Goal: Information Seeking & Learning: Compare options

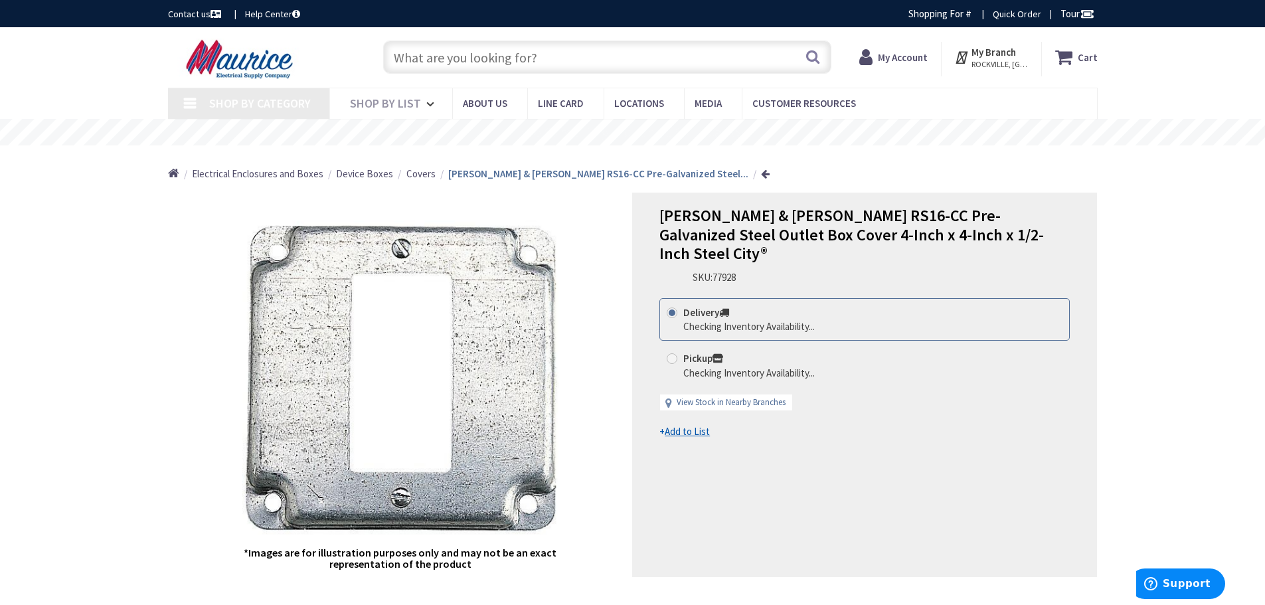
click at [509, 52] on input "text" at bounding box center [607, 57] width 448 height 33
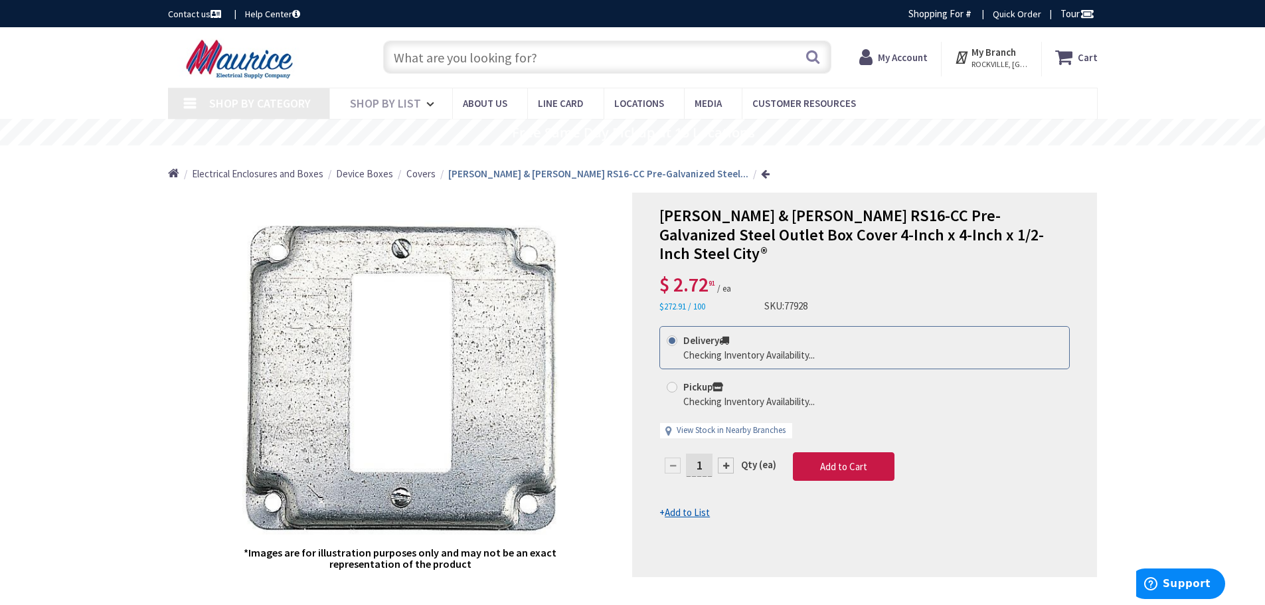
type input "[STREET_ADDRESS][MEDICAL_DATA]"
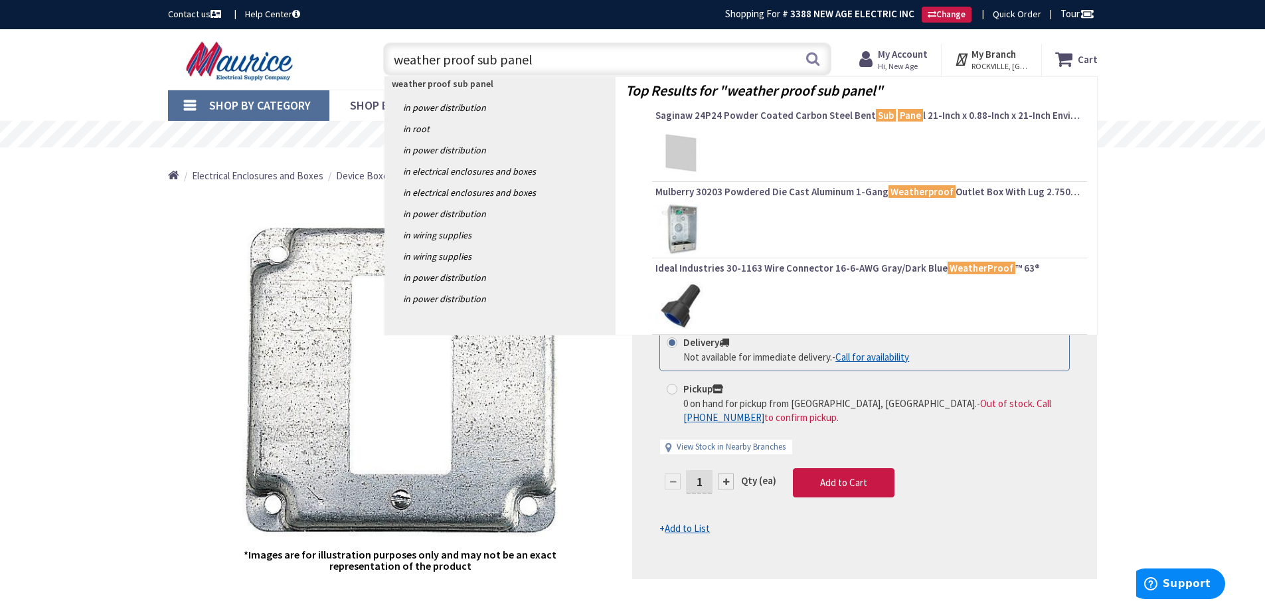
type input "weather proof sub panel"
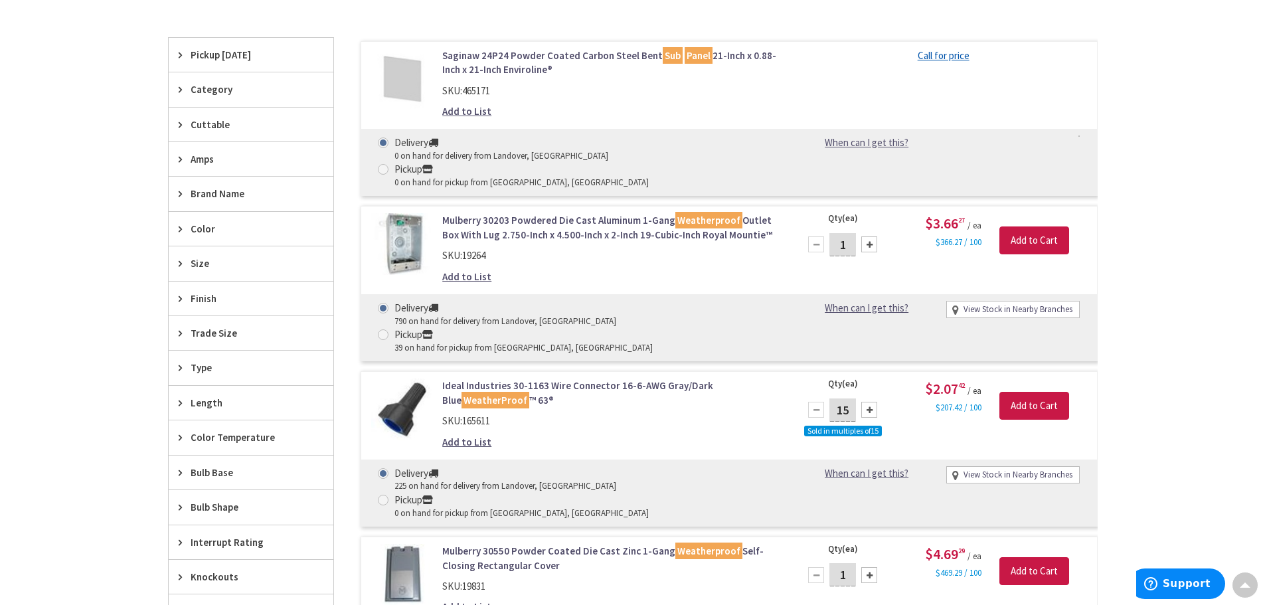
scroll to position [400, 0]
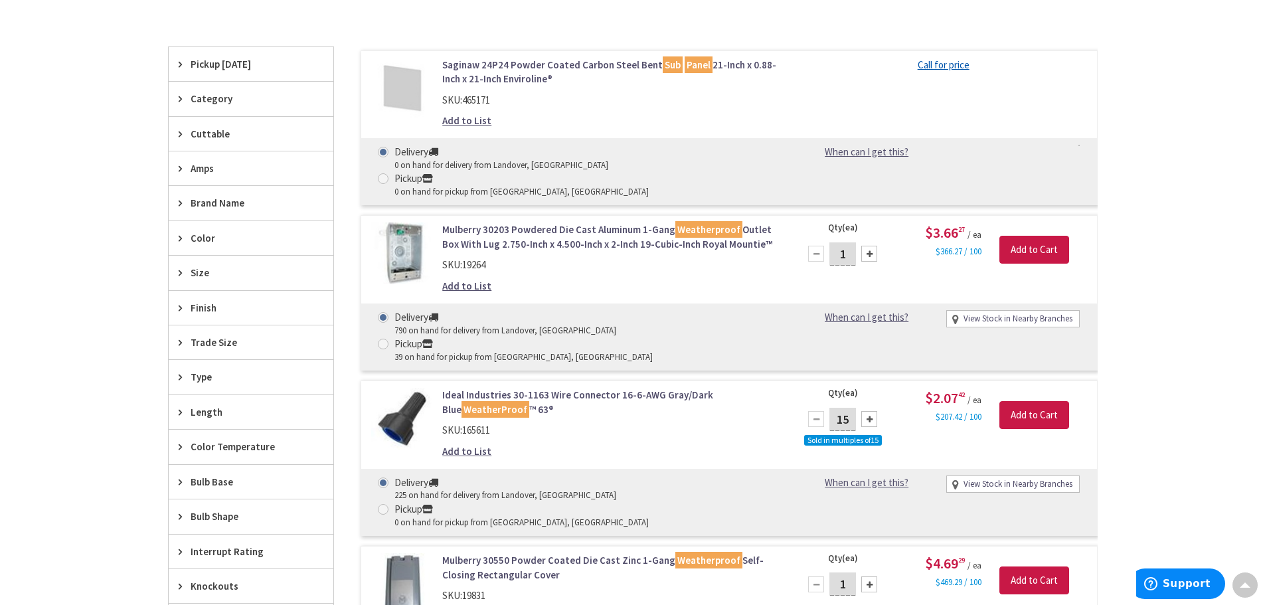
click at [212, 96] on span "Category" at bounding box center [245, 99] width 108 height 14
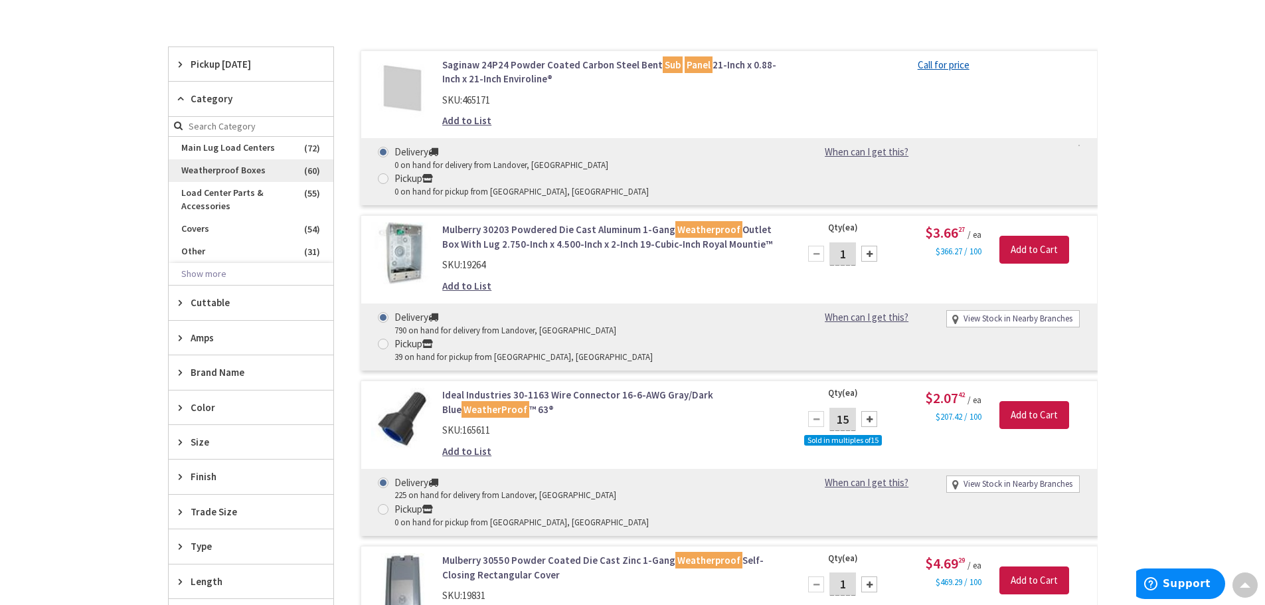
click at [231, 165] on span "Weatherproof Boxes" at bounding box center [251, 170] width 165 height 23
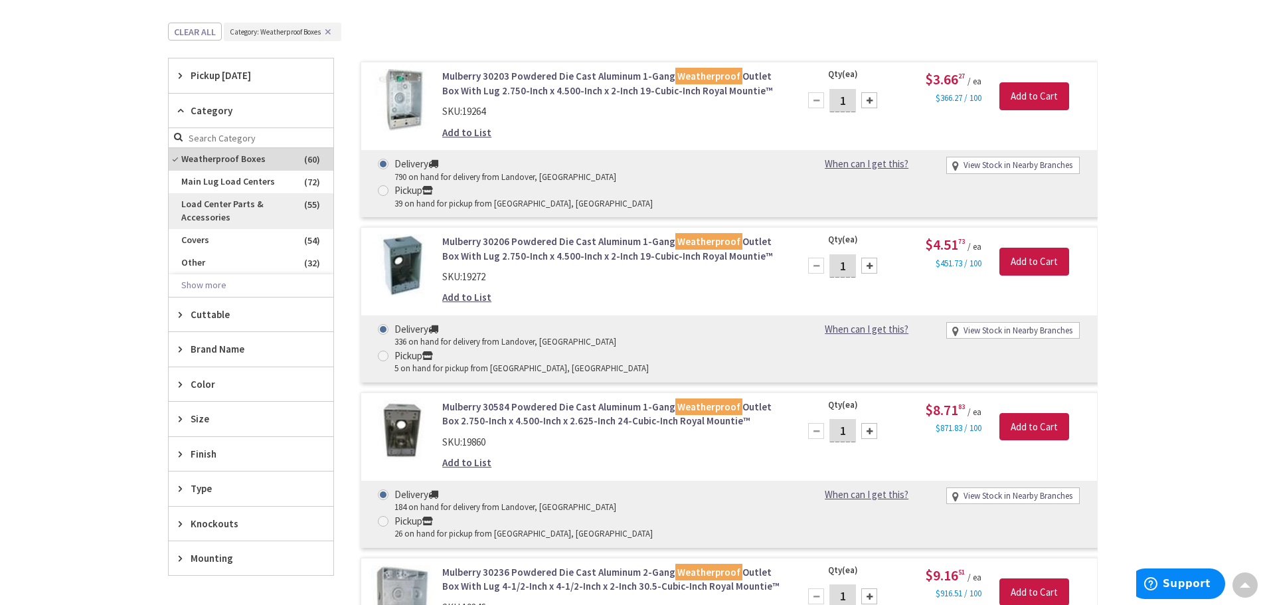
click at [224, 211] on span "Load Center Parts & Accessories" at bounding box center [251, 211] width 165 height 36
click at [226, 214] on span "Main Lug Load Centers" at bounding box center [251, 218] width 165 height 23
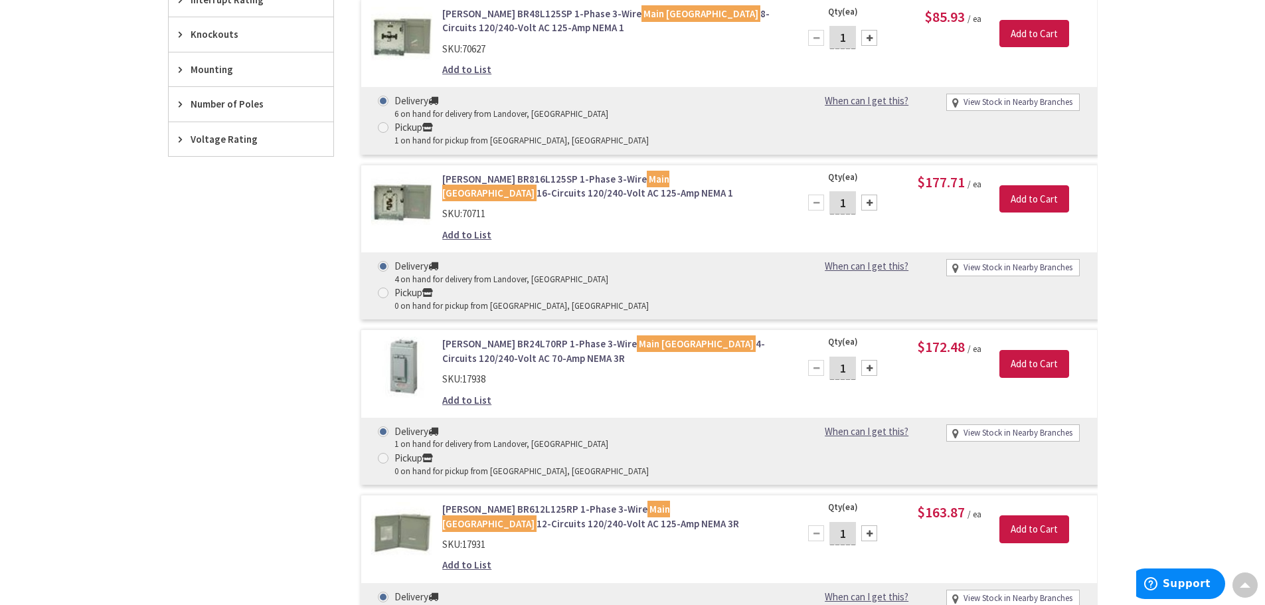
scroll to position [998, 0]
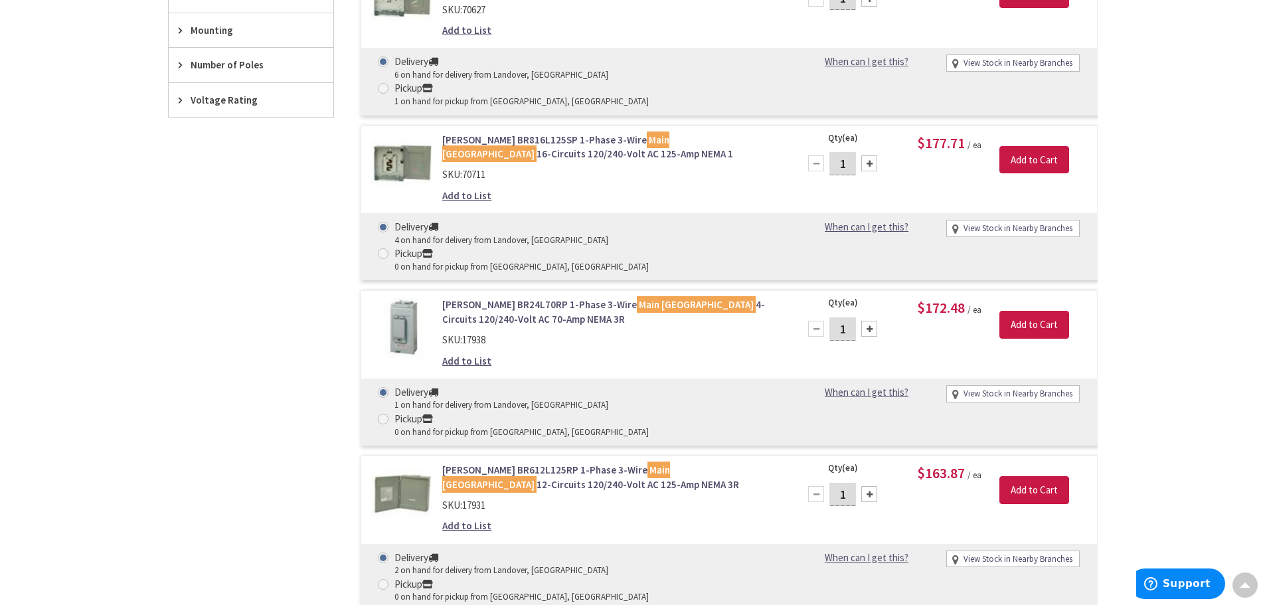
click at [524, 463] on link "Eaton BR612L125RP 1-Phase 3-Wire Main Lug Load Center 12-Circuits 120/240-Volt …" at bounding box center [611, 477] width 338 height 29
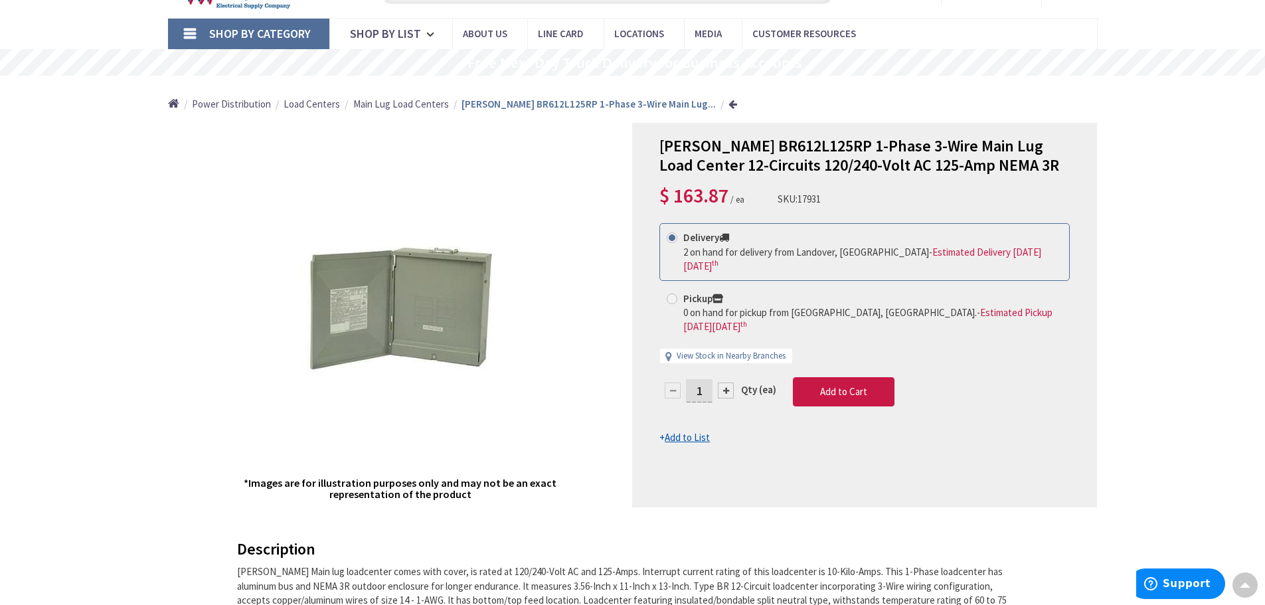
scroll to position [68, 0]
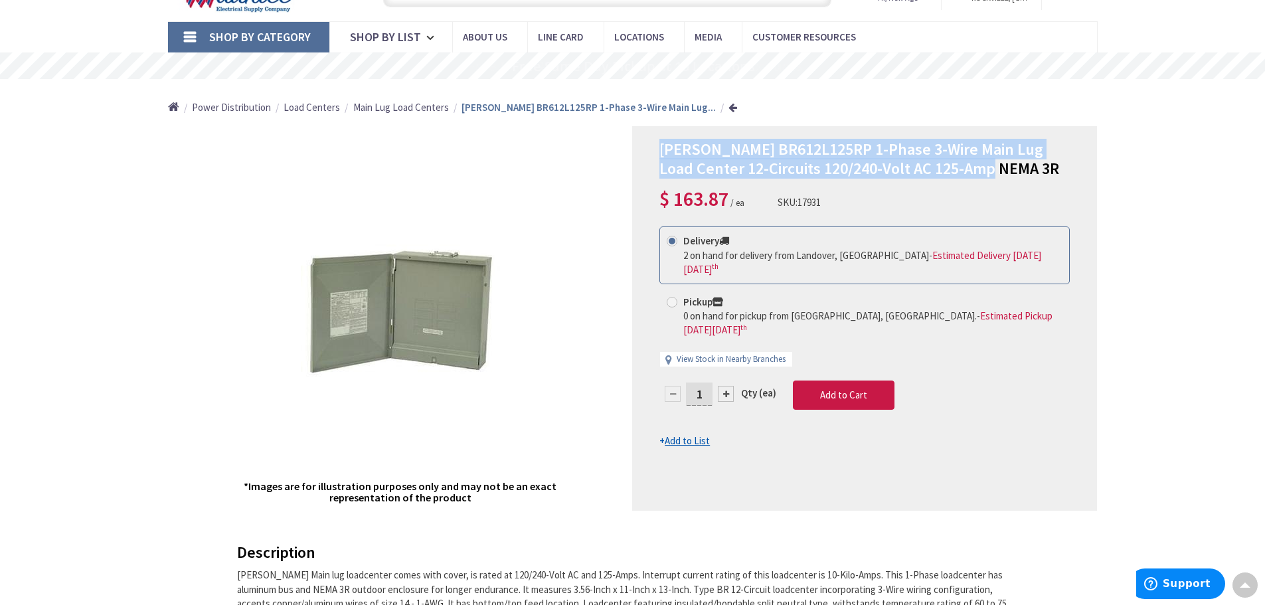
drag, startPoint x: 663, startPoint y: 152, endPoint x: 975, endPoint y: 167, distance: 313.1
click at [975, 167] on h1 "Eaton BR612L125RP 1-Phase 3-Wire Main Lug Load Center 12-Circuits 120/240-Volt …" at bounding box center [864, 159] width 410 height 39
copy span "Eaton BR612L125RP 1-Phase 3-Wire Main Lug Load Center 12-Circuits 120/240-Volt …"
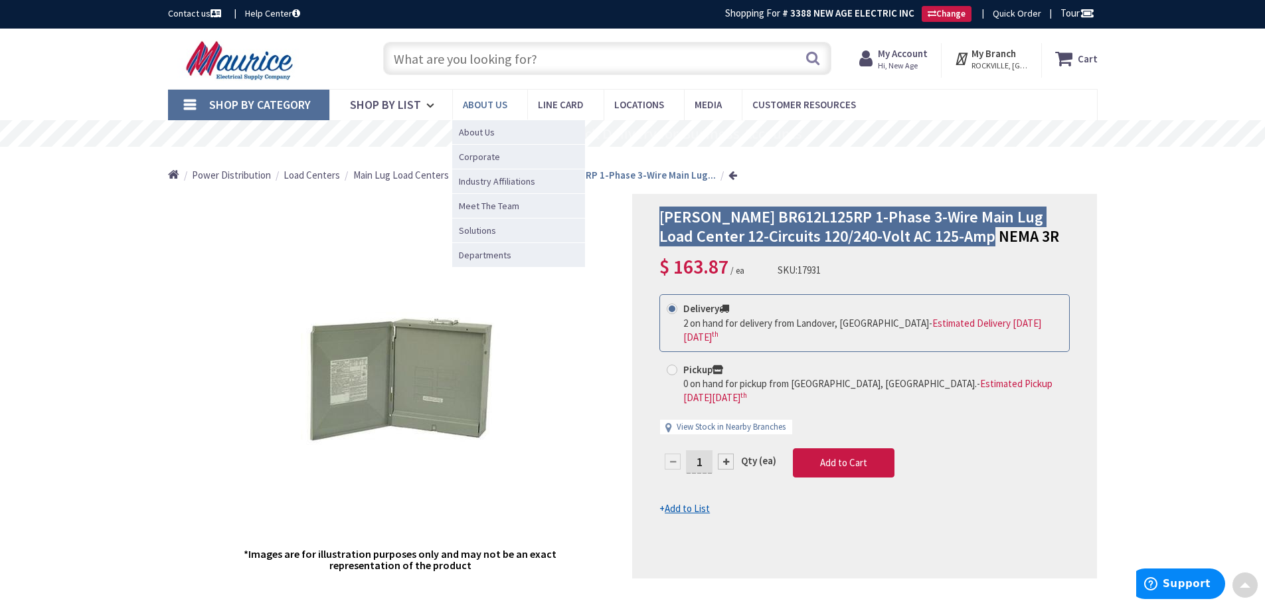
scroll to position [0, 0]
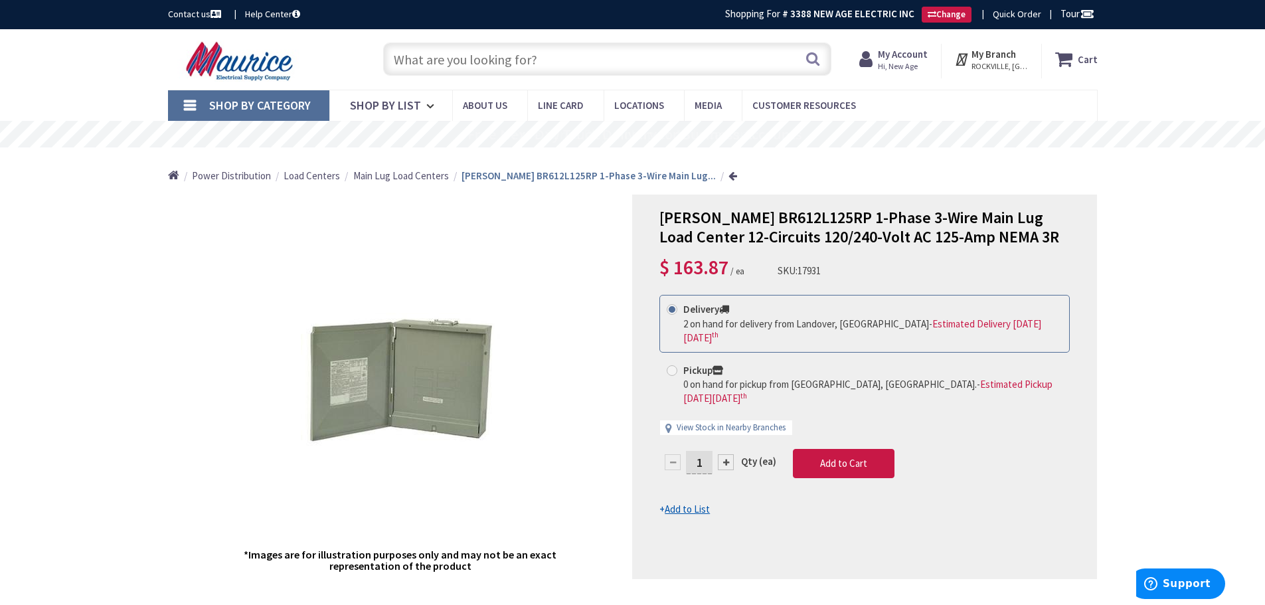
click at [541, 47] on input "text" at bounding box center [607, 58] width 448 height 33
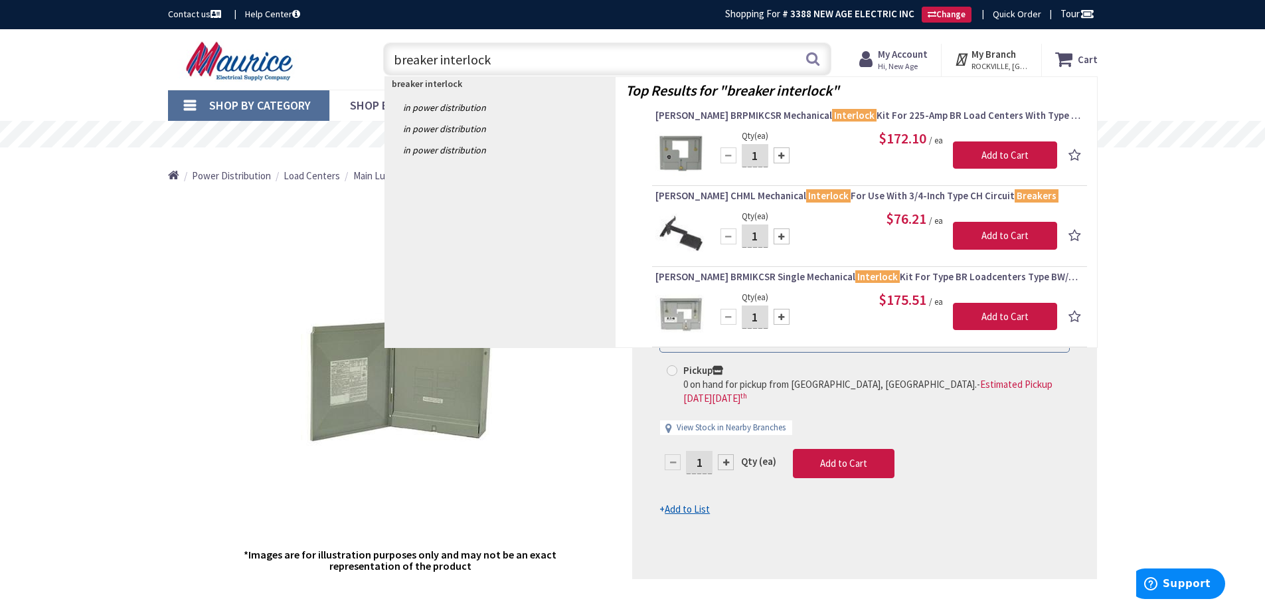
type input "breaker interlock"
click at [682, 222] on img at bounding box center [680, 234] width 50 height 50
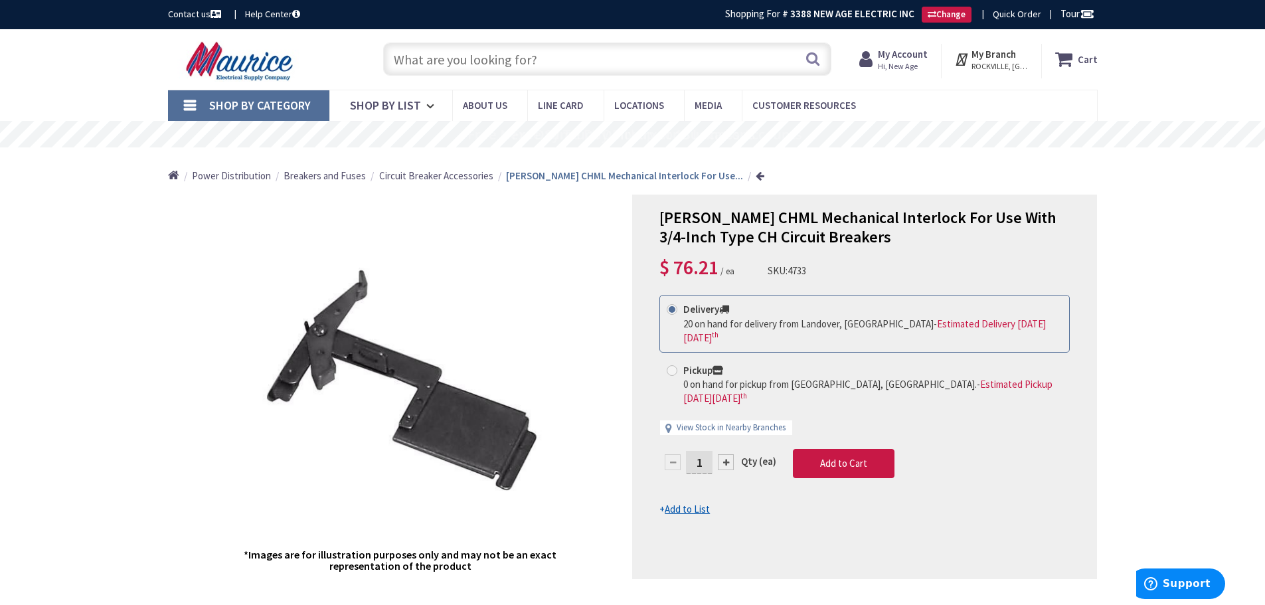
click at [469, 63] on input "text" at bounding box center [607, 58] width 448 height 33
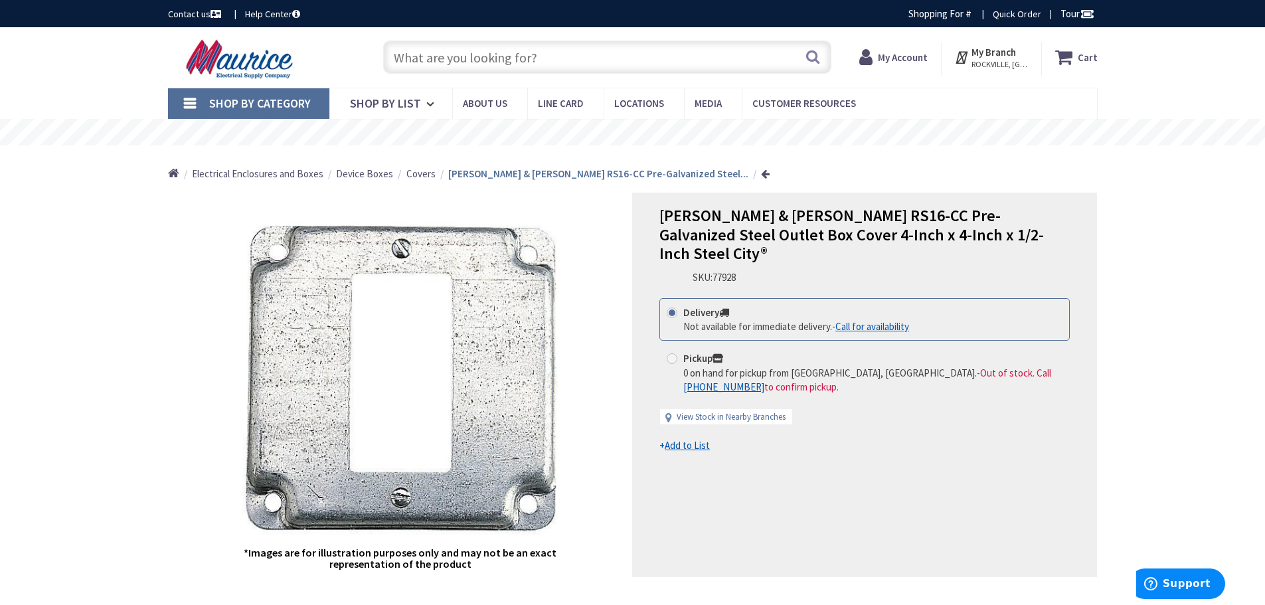
click at [495, 55] on input "text" at bounding box center [607, 57] width 448 height 33
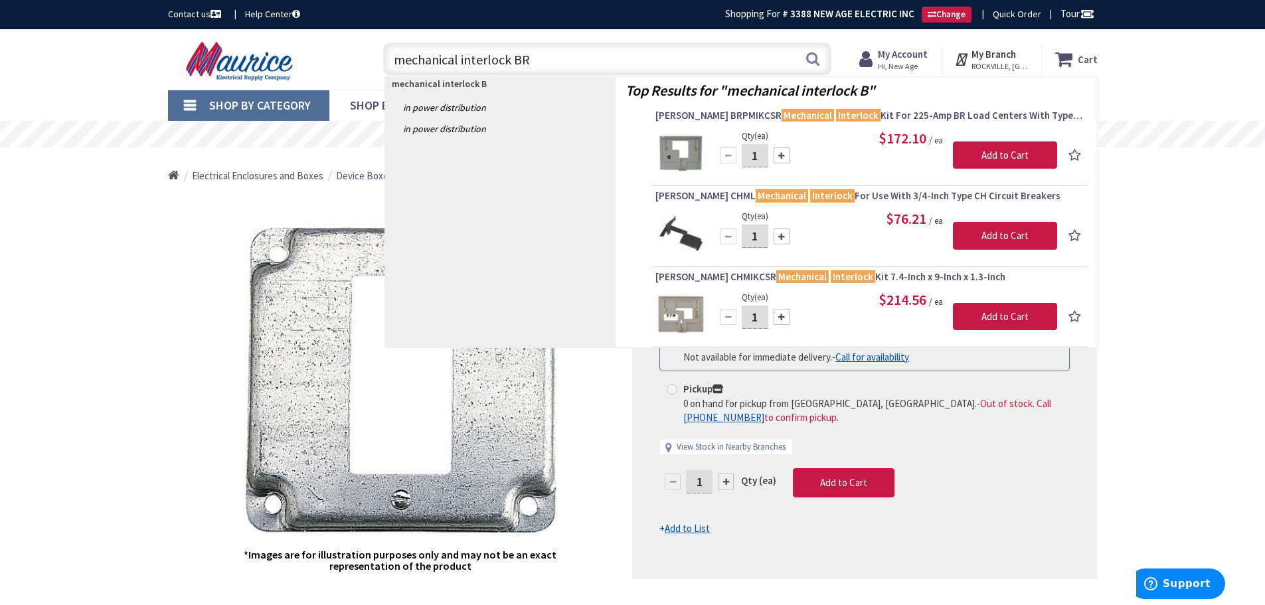
type input "mechanical interlock BR"
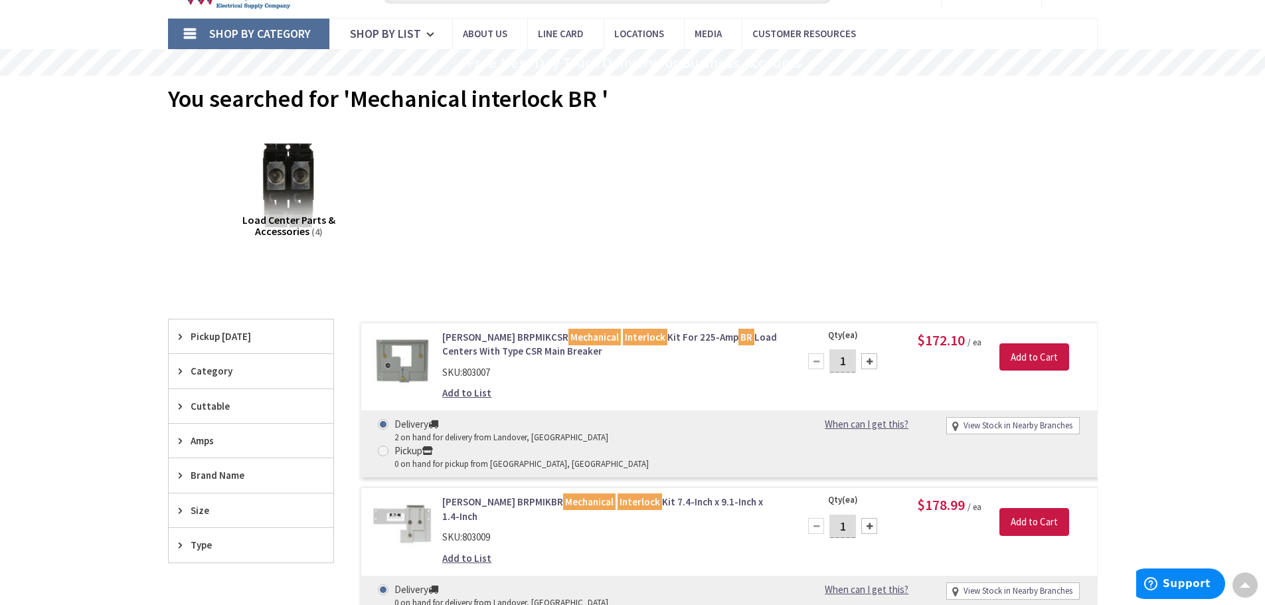
scroll to position [68, 0]
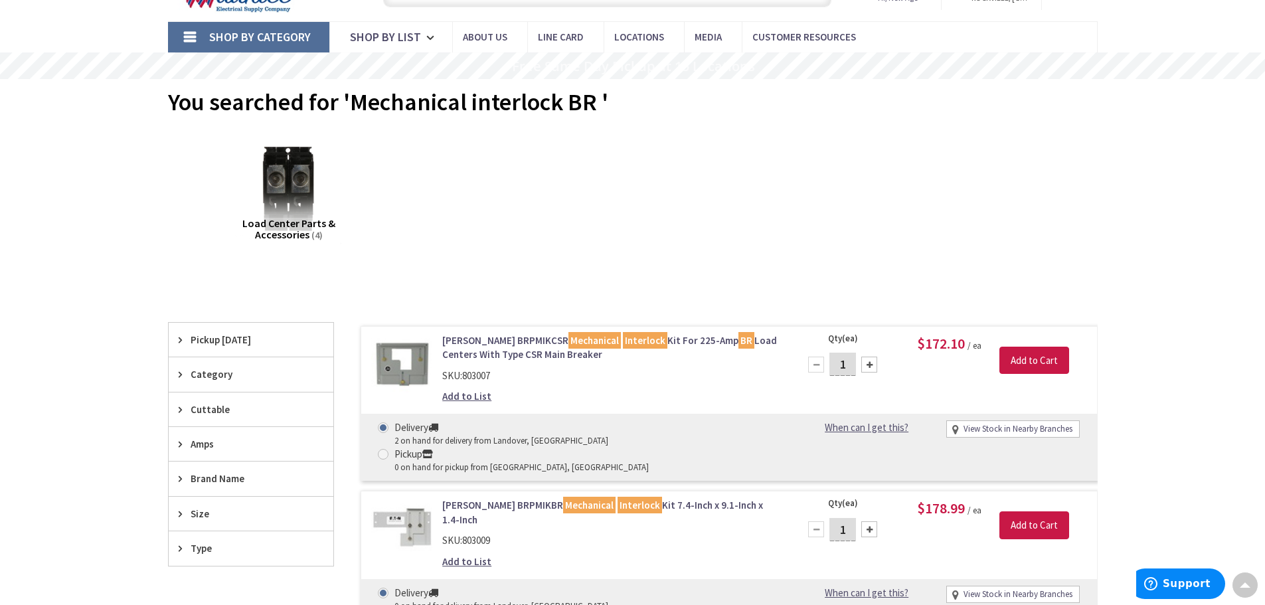
click at [234, 373] on span "Category" at bounding box center [245, 374] width 108 height 14
